Goal: Transaction & Acquisition: Download file/media

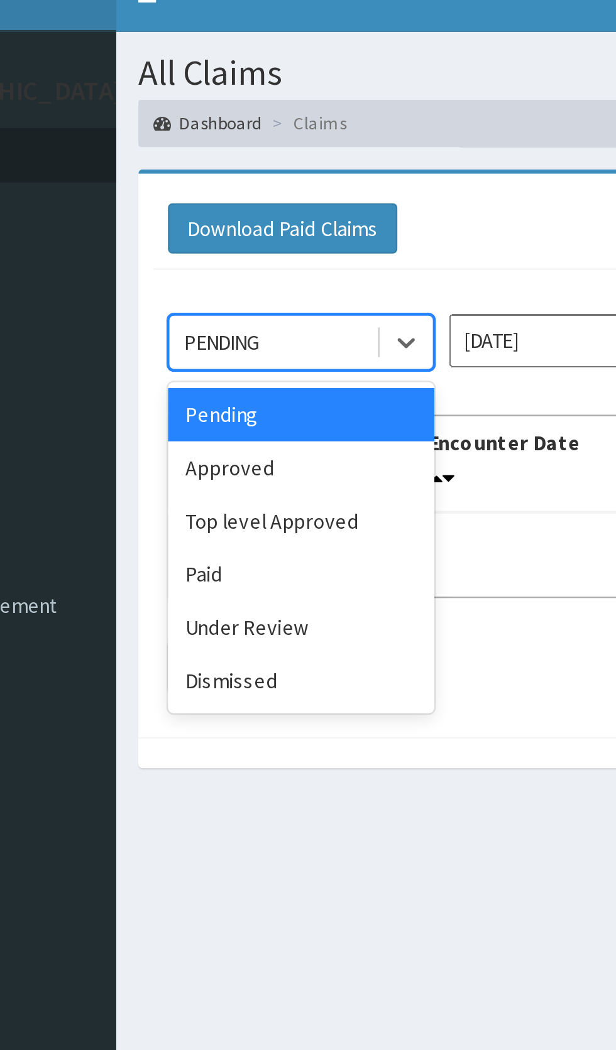
click at [239, 215] on div "Approved" at bounding box center [222, 216] width 113 height 23
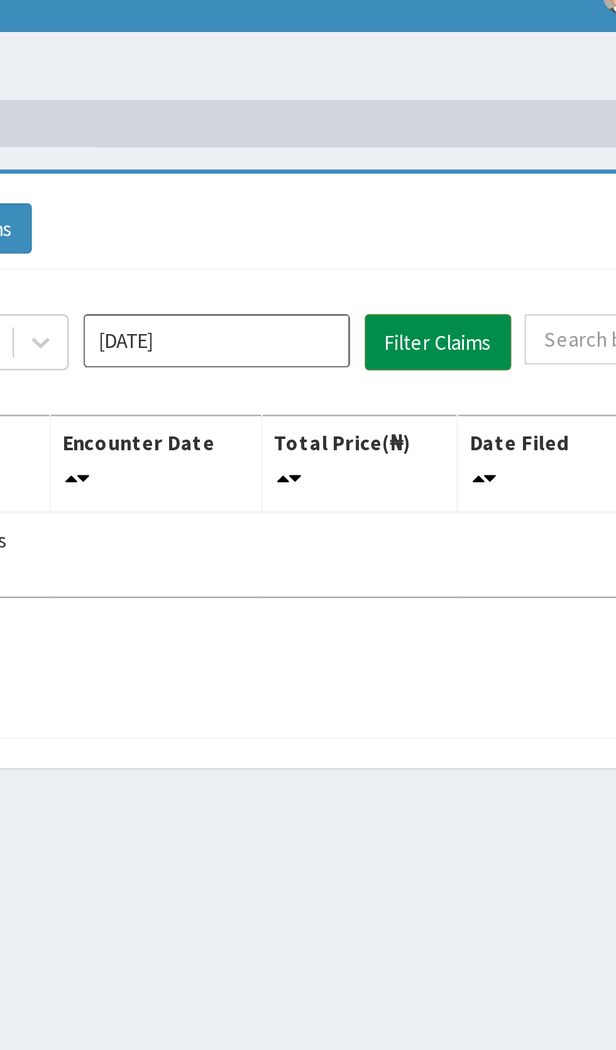
click at [432, 165] on button "Filter Claims" at bounding box center [436, 163] width 62 height 24
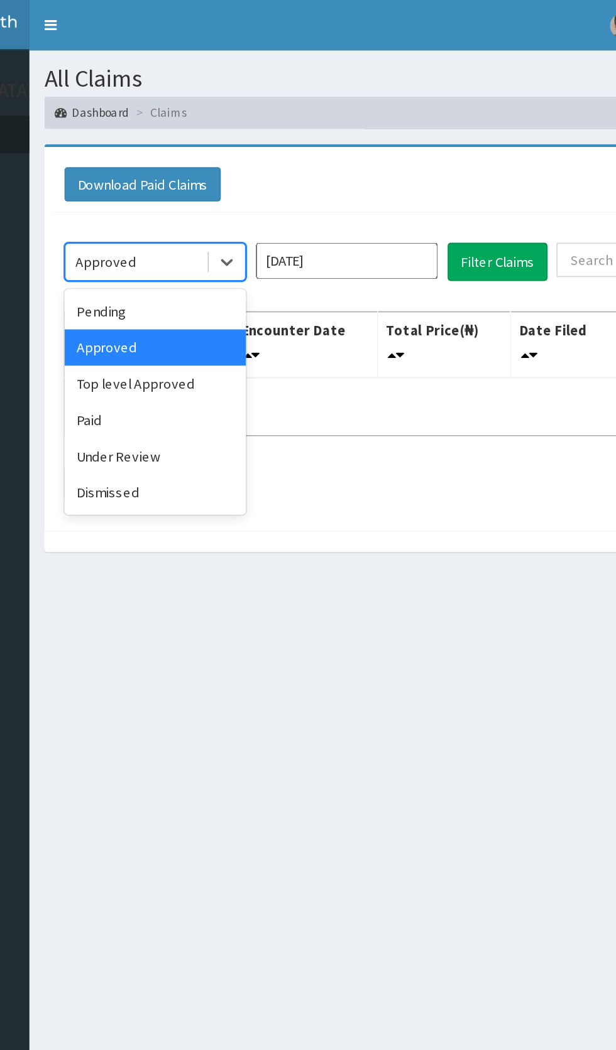
click at [245, 278] on div "Under Review" at bounding box center [222, 284] width 113 height 23
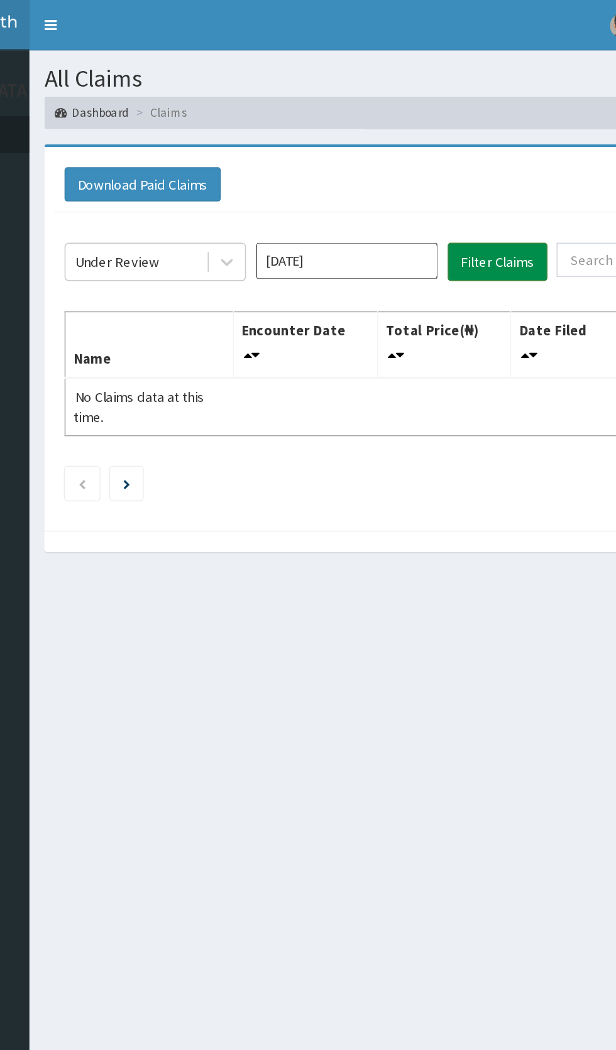
click at [437, 166] on button "Filter Claims" at bounding box center [436, 163] width 62 height 24
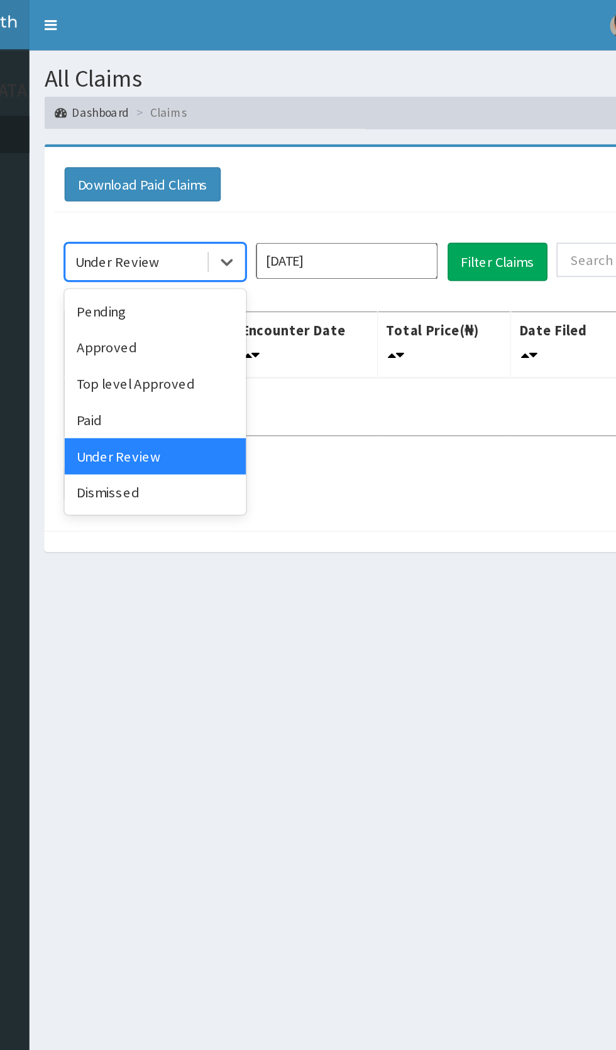
click at [240, 195] on div "Pending" at bounding box center [222, 194] width 113 height 23
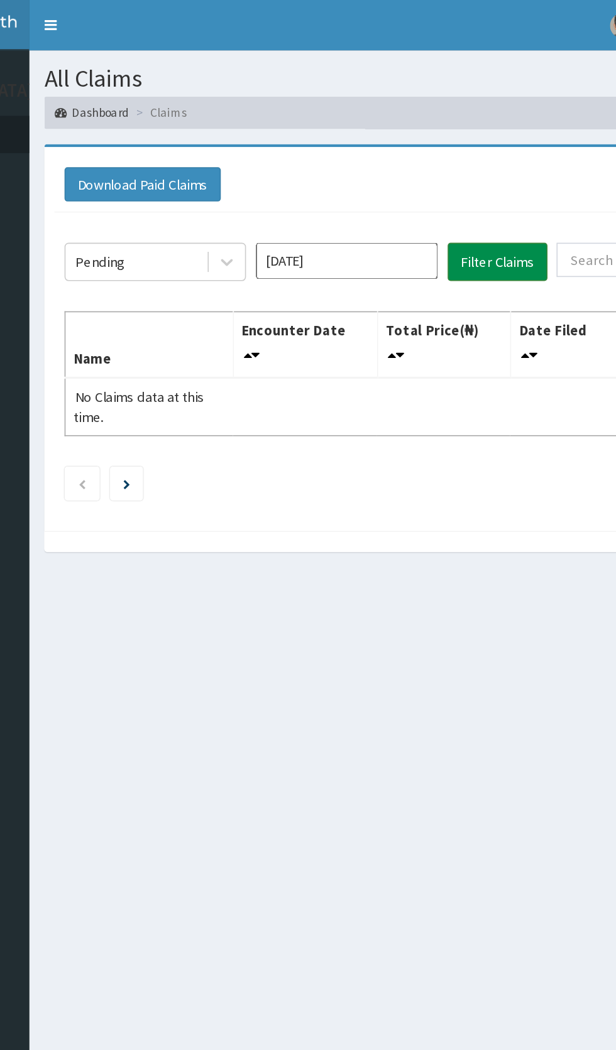
click at [442, 165] on button "Filter Claims" at bounding box center [436, 163] width 62 height 24
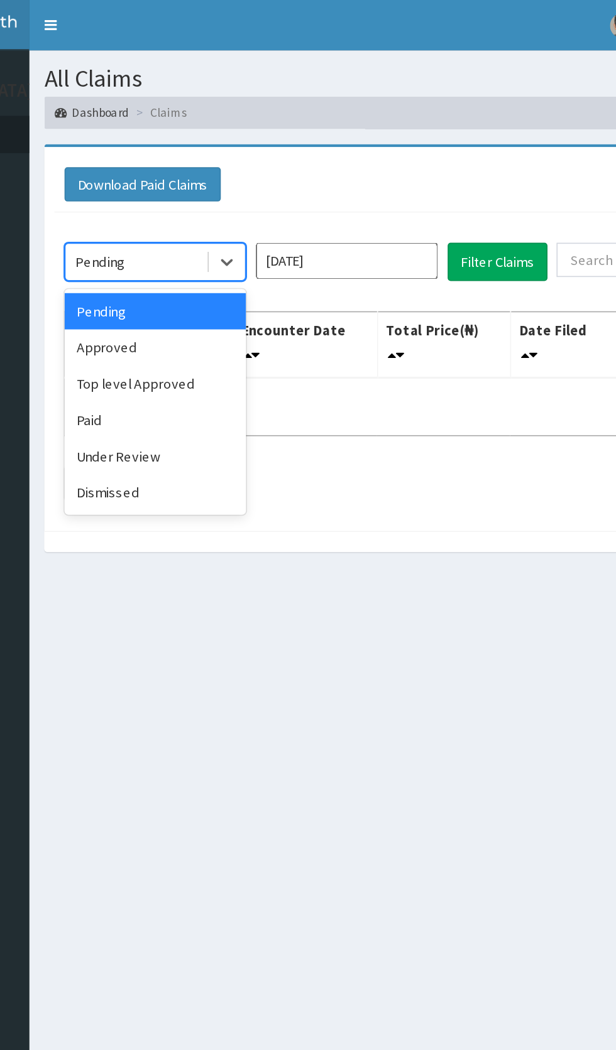
click at [234, 302] on div "Dismissed" at bounding box center [222, 307] width 113 height 23
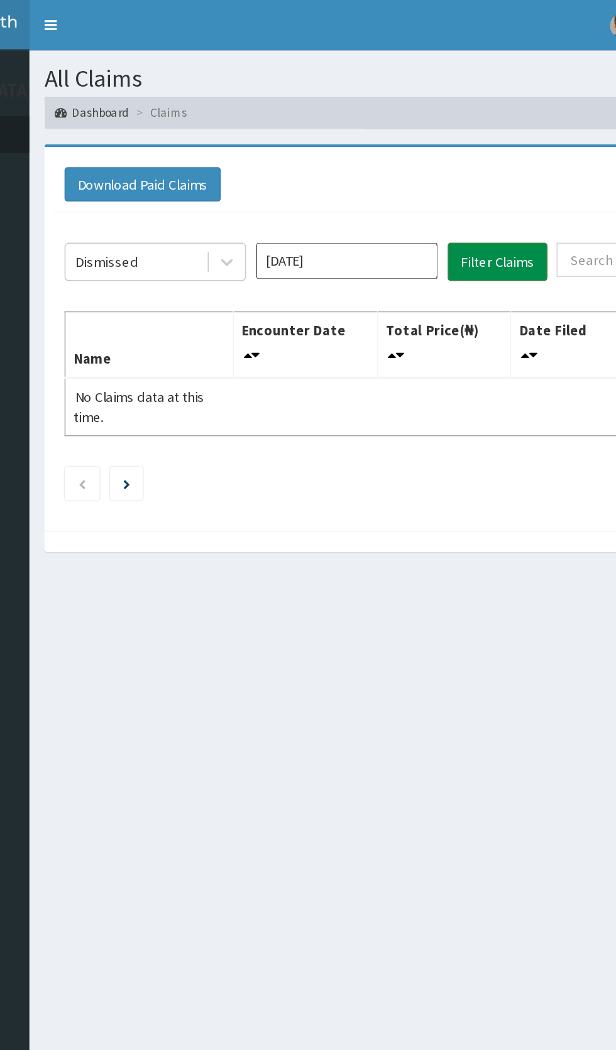
click at [439, 165] on button "Filter Claims" at bounding box center [436, 163] width 62 height 24
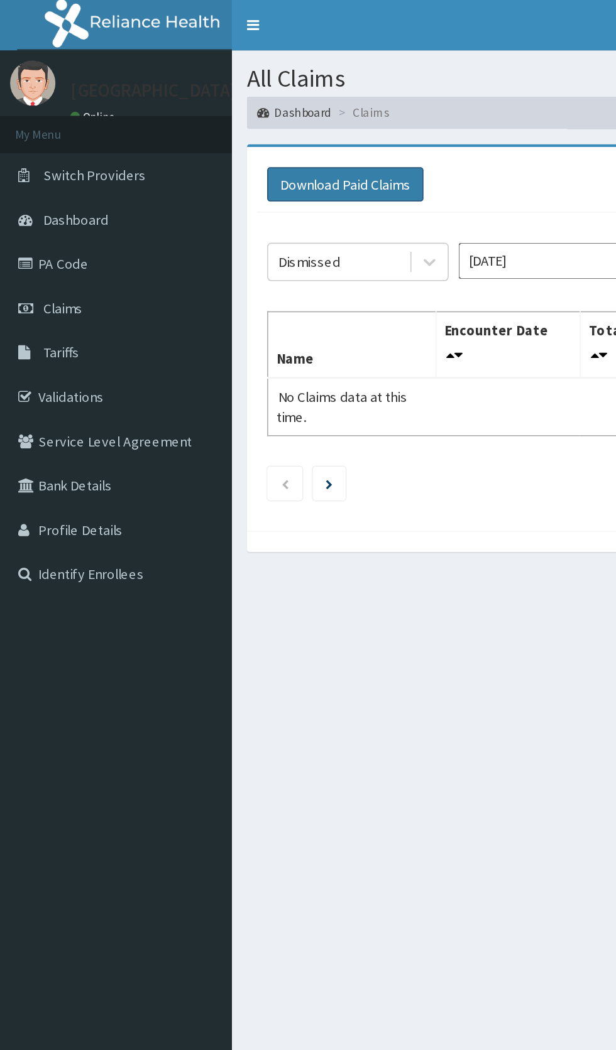
click at [231, 119] on button "Download Paid Claims" at bounding box center [214, 114] width 97 height 21
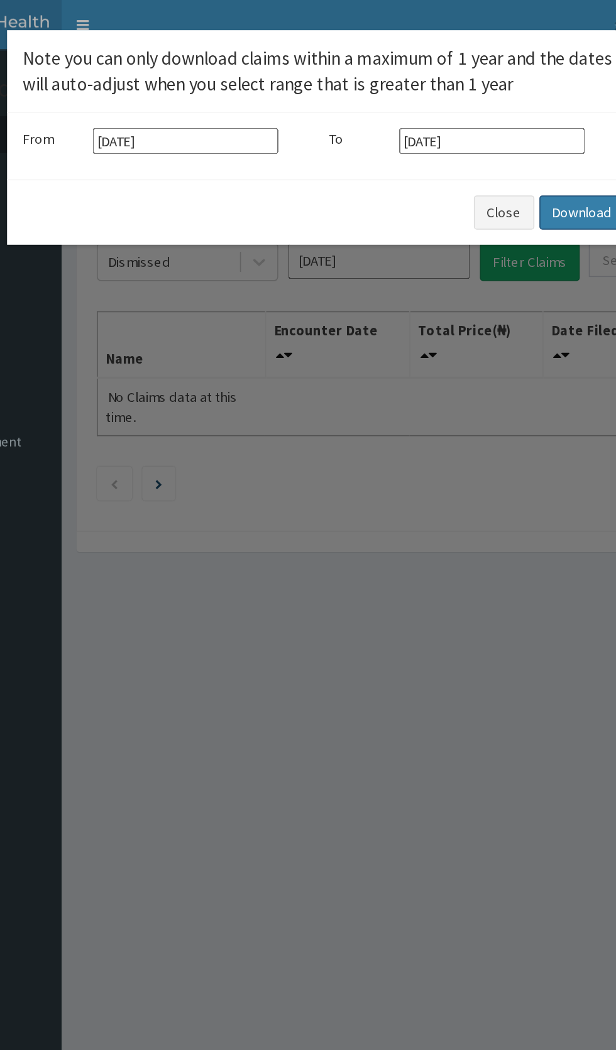
click at [467, 129] on button "Download" at bounding box center [468, 132] width 53 height 21
click at [349, 510] on div "× Note you can only download claims within a maximum of 1 year and the dates wi…" at bounding box center [308, 525] width 616 height 1050
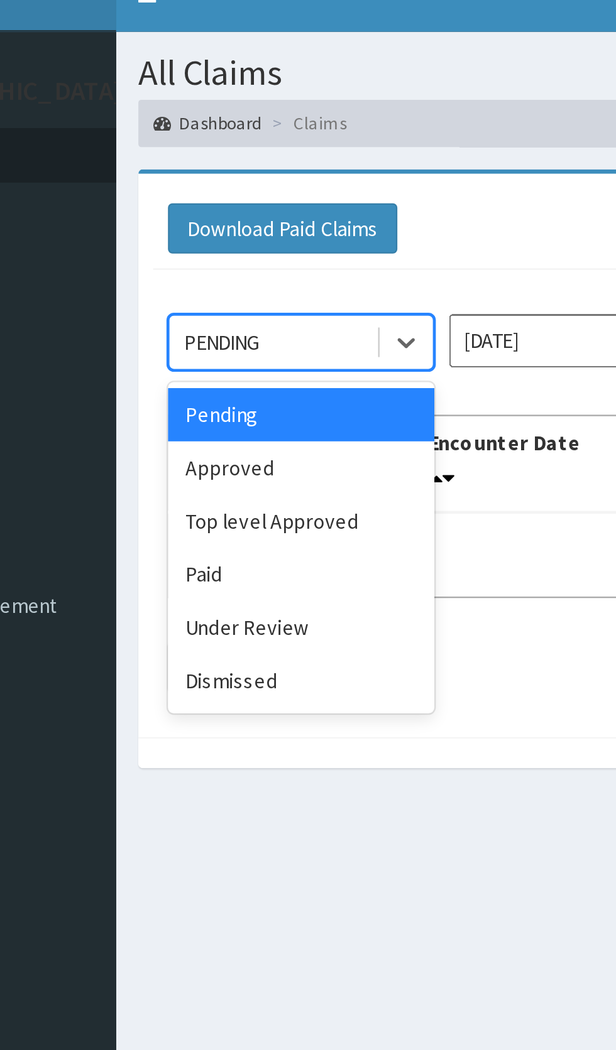
click at [214, 210] on div "Approved" at bounding box center [222, 216] width 113 height 23
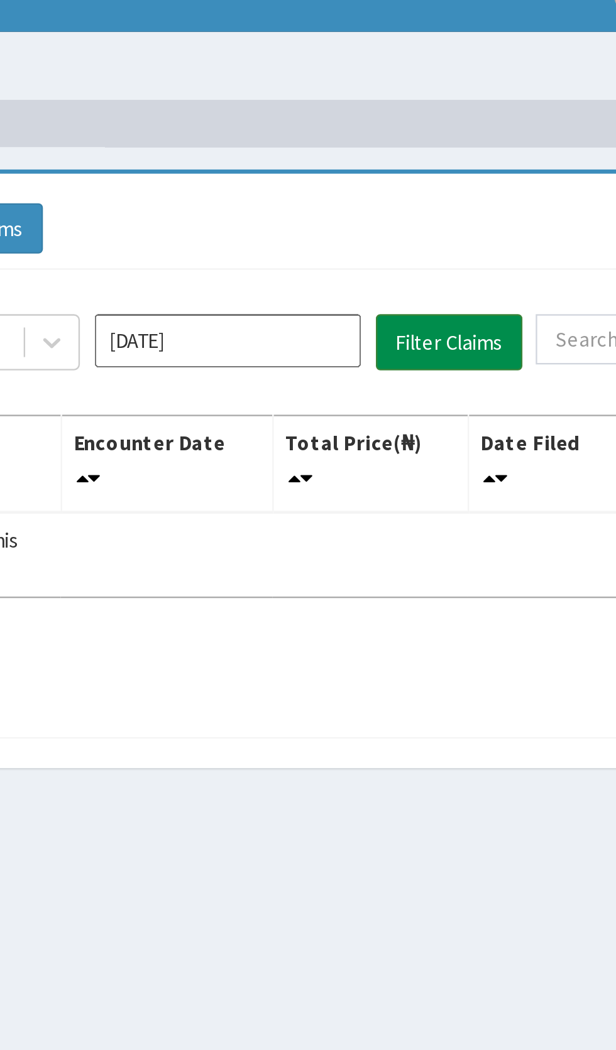
click at [432, 161] on button "Filter Claims" at bounding box center [436, 163] width 62 height 24
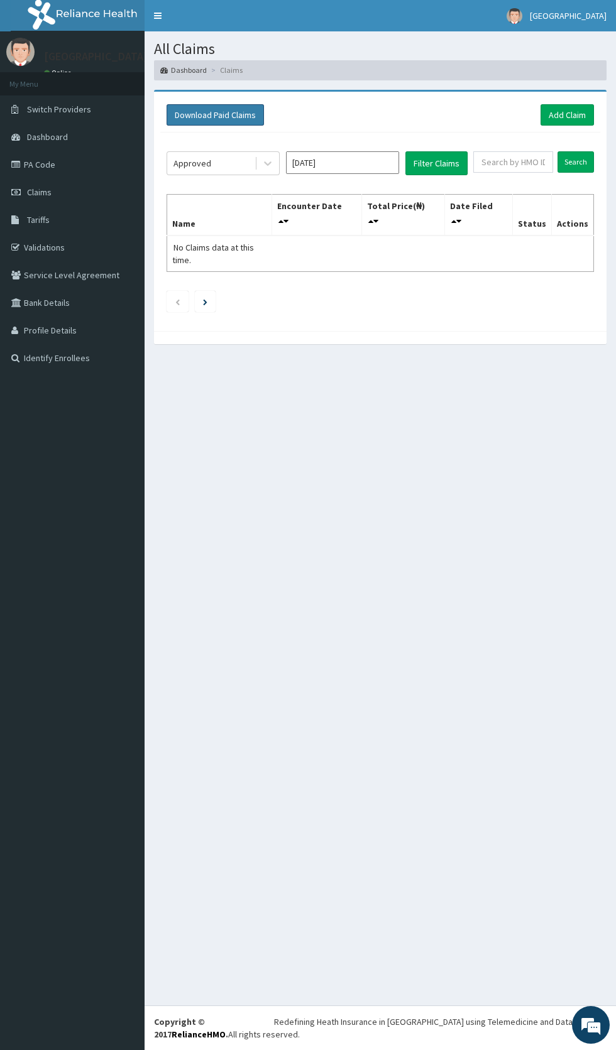
click at [226, 119] on button "Download Paid Claims" at bounding box center [214, 114] width 97 height 21
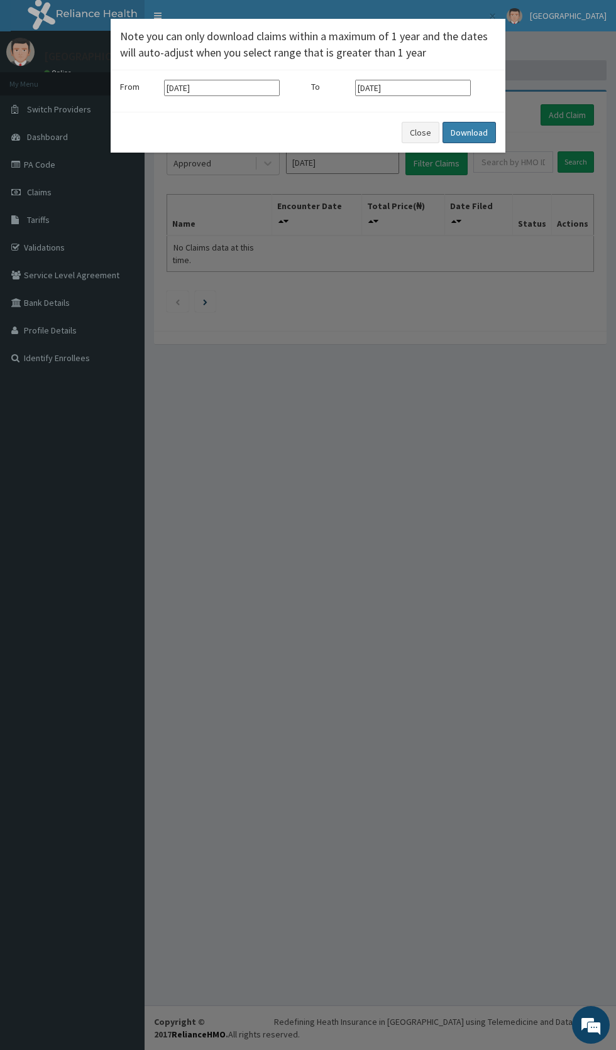
click at [476, 124] on button "Download" at bounding box center [468, 132] width 53 height 21
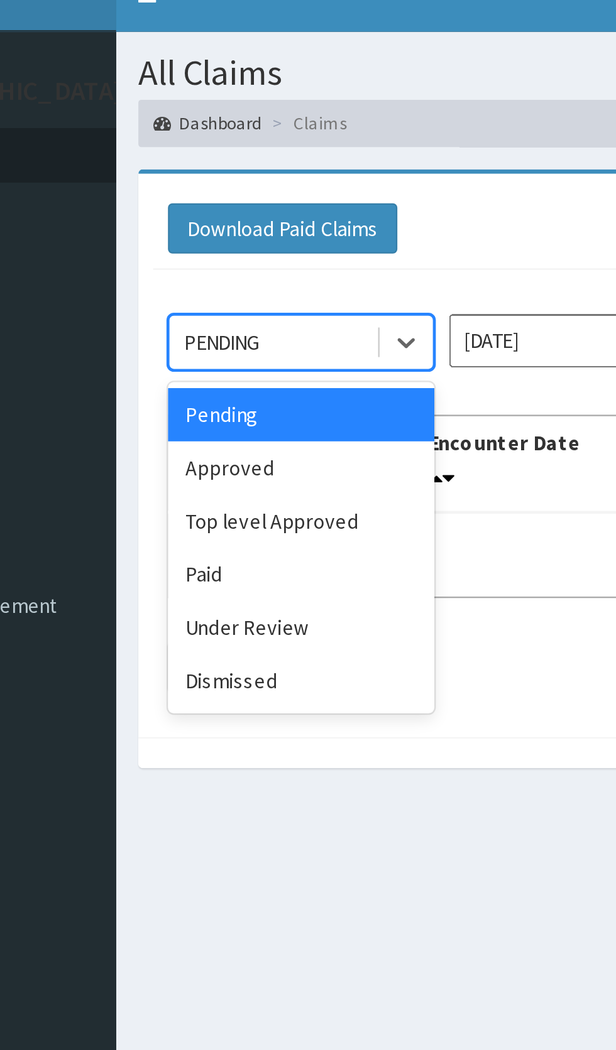
click at [227, 218] on div "Approved" at bounding box center [222, 216] width 113 height 23
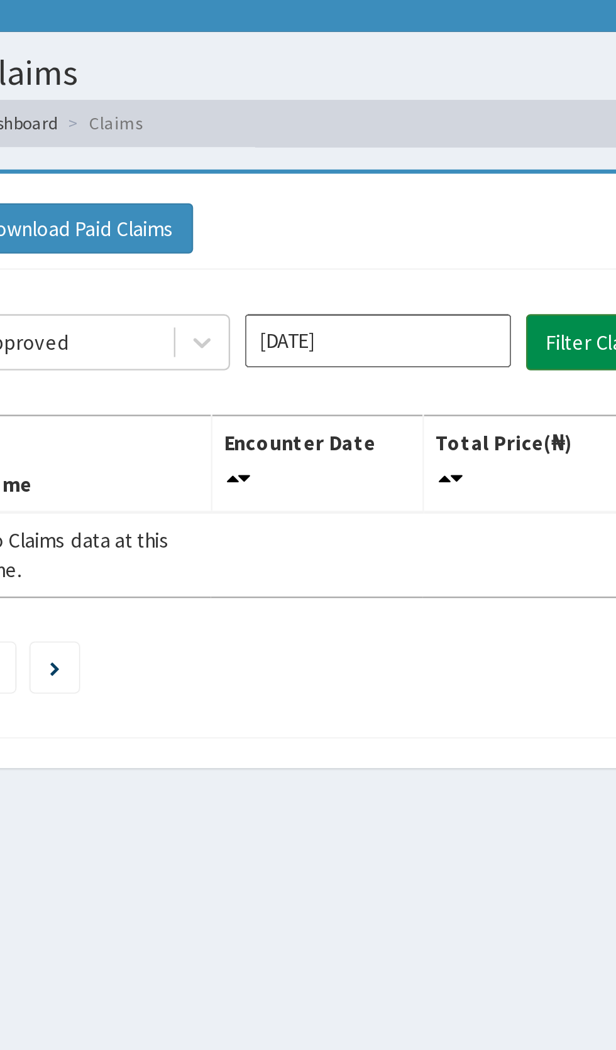
click at [417, 163] on button "Filter Claims" at bounding box center [436, 163] width 62 height 24
click at [420, 159] on button "Filter Claims" at bounding box center [436, 163] width 62 height 24
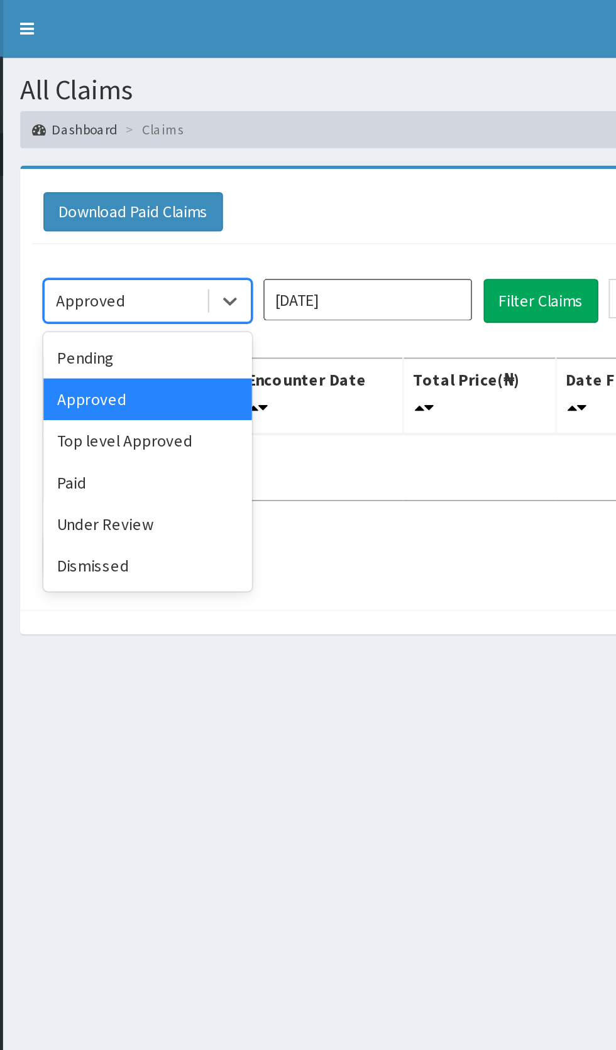
click at [231, 283] on div "Under Review" at bounding box center [222, 284] width 113 height 23
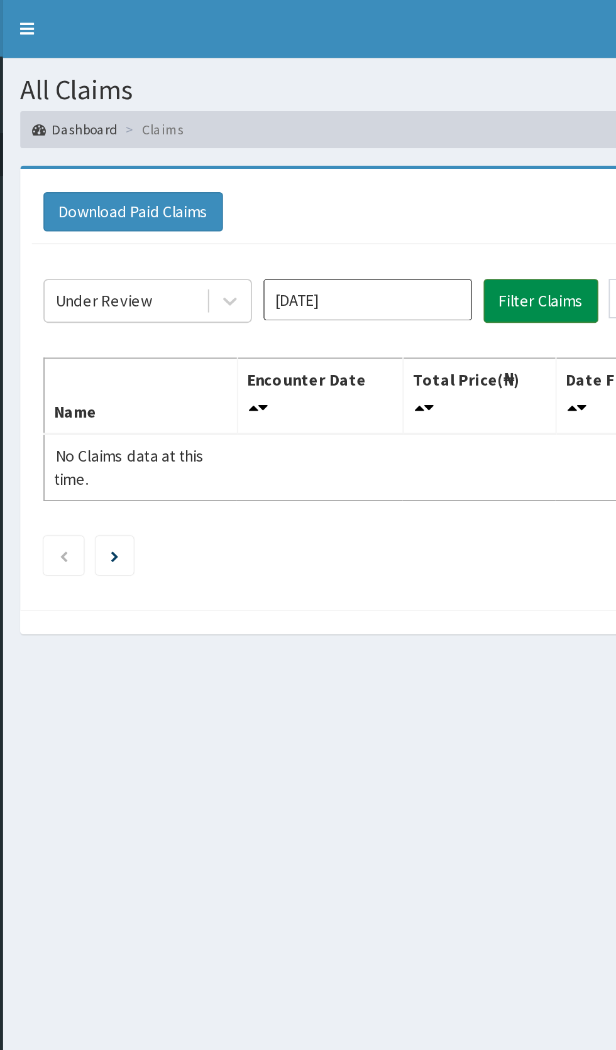
click at [440, 158] on button "Filter Claims" at bounding box center [436, 163] width 62 height 24
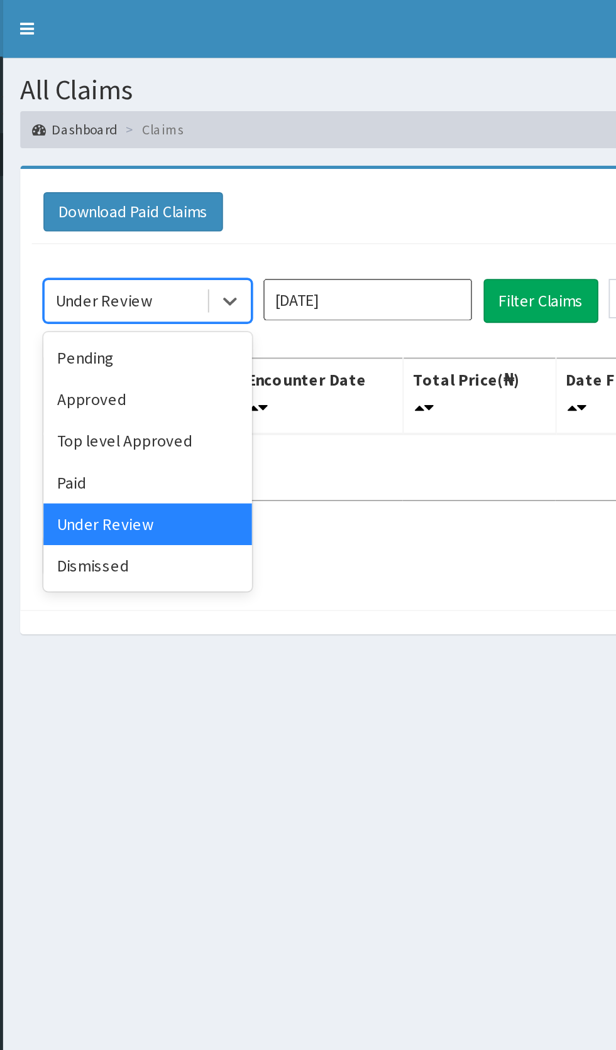
click at [225, 302] on div "Dismissed" at bounding box center [222, 307] width 113 height 23
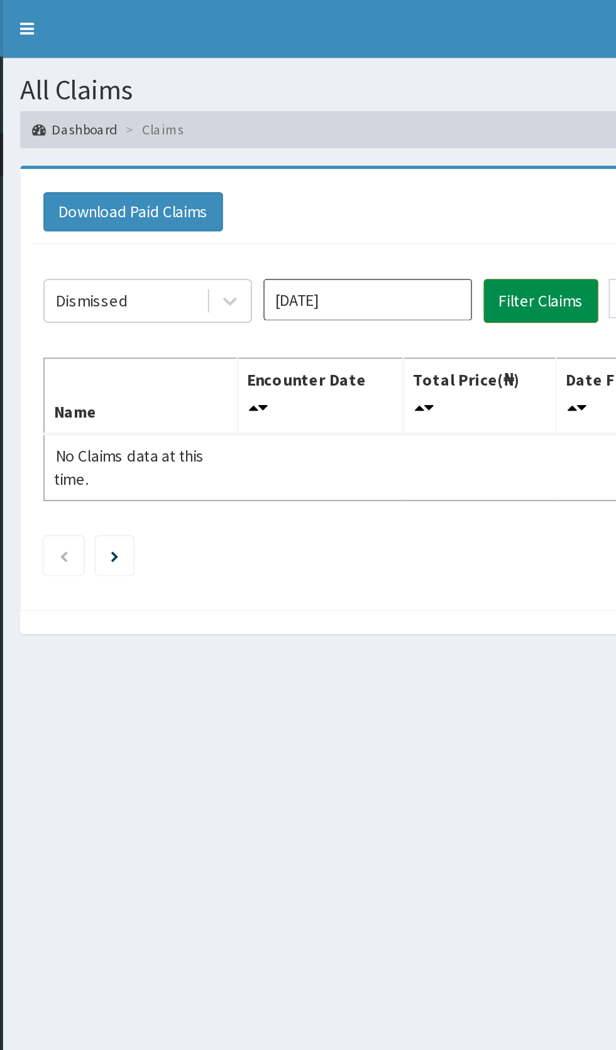
click at [439, 163] on button "Filter Claims" at bounding box center [436, 163] width 62 height 24
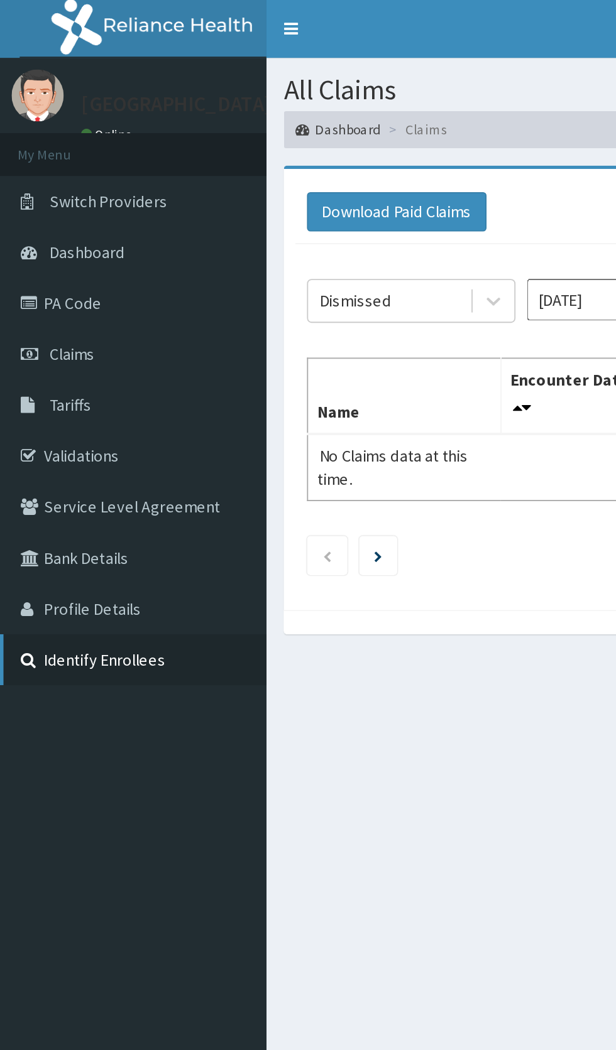
click at [75, 367] on link "Identify Enrollees" at bounding box center [72, 358] width 144 height 28
